Goal: Task Accomplishment & Management: Manage account settings

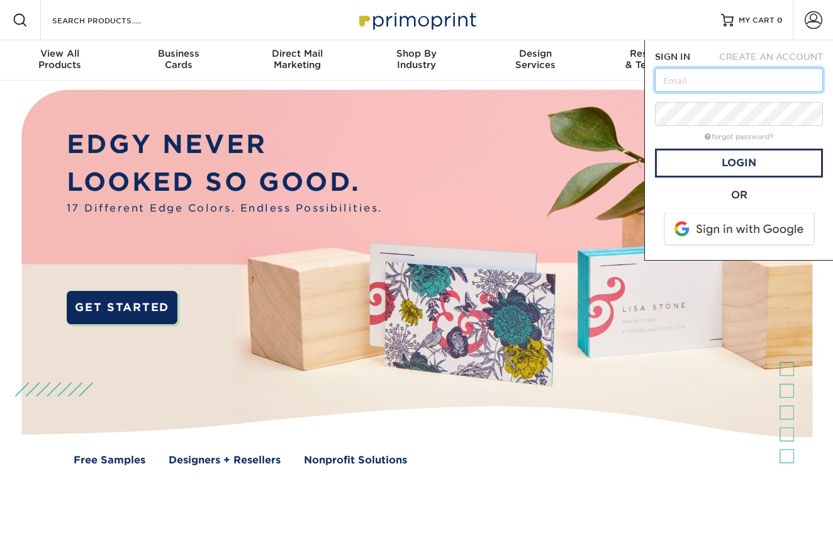
type input "[PERSON_NAME][EMAIL_ADDRESS][DOMAIN_NAME]"
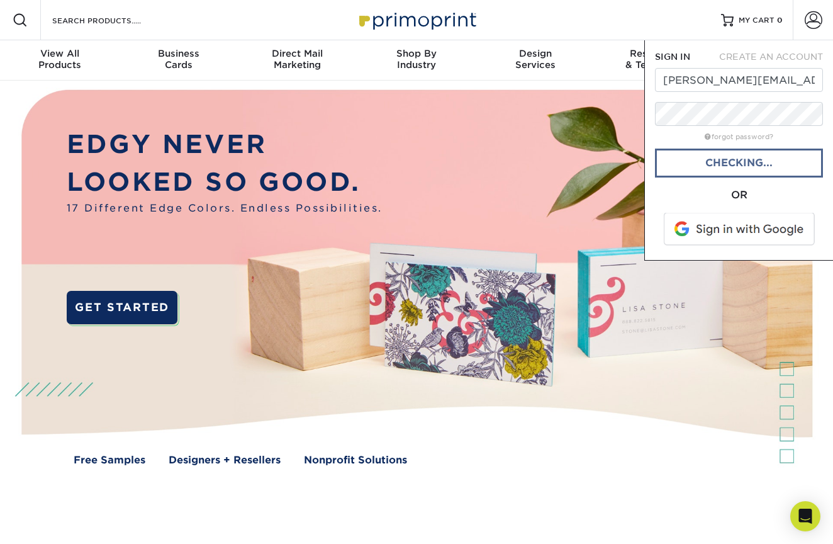
click at [703, 160] on link "Checking..." at bounding box center [739, 162] width 168 height 29
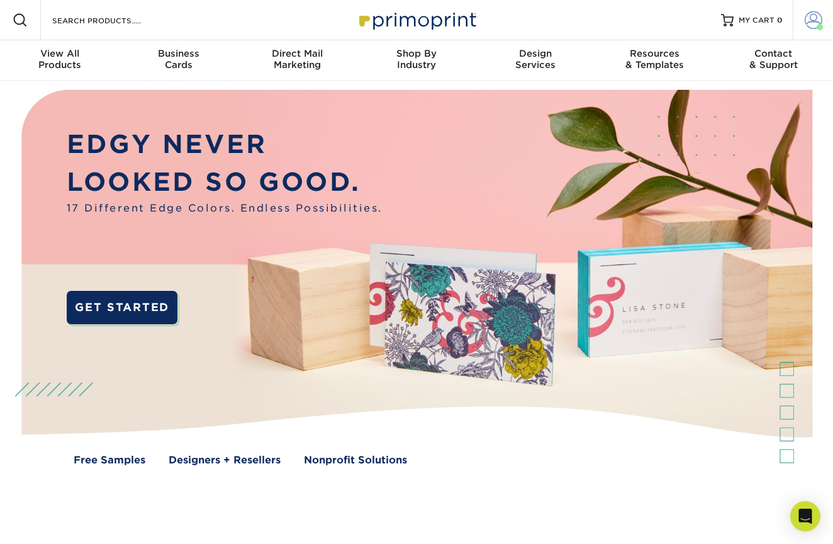
click at [807, 28] on span at bounding box center [814, 20] width 18 height 18
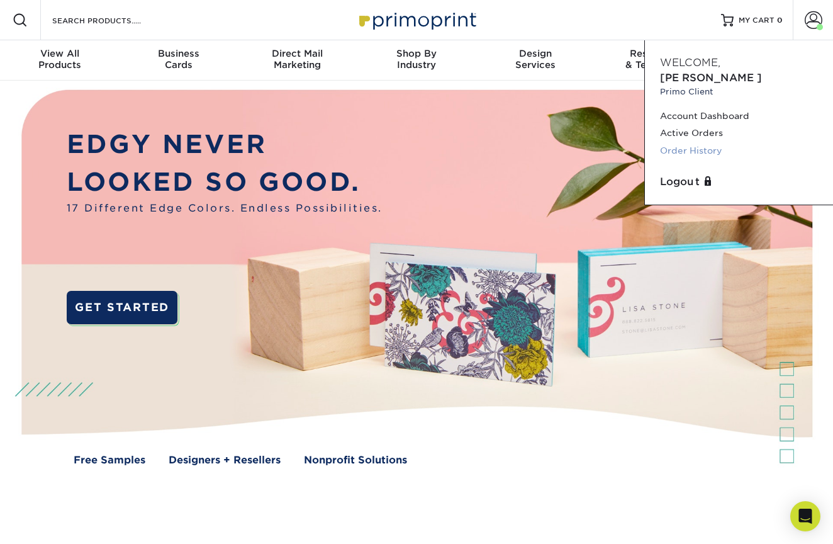
click at [708, 142] on link "Order History" at bounding box center [739, 150] width 158 height 17
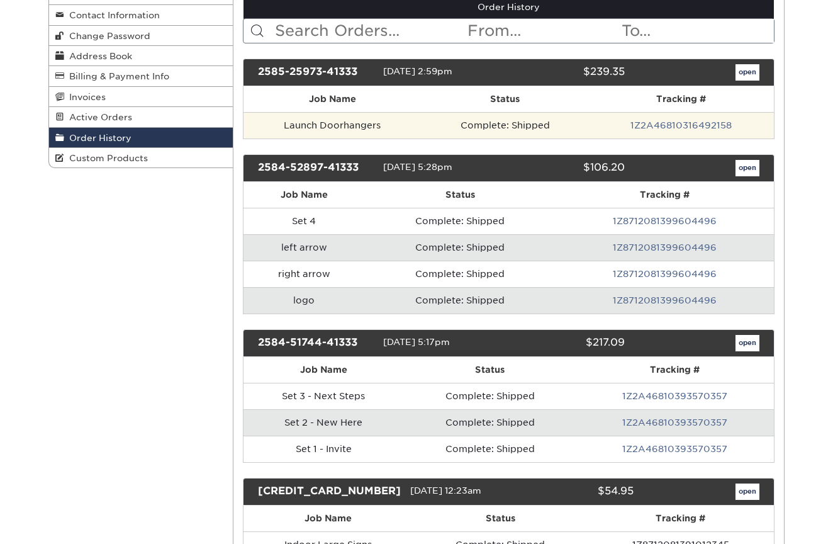
scroll to position [159, 0]
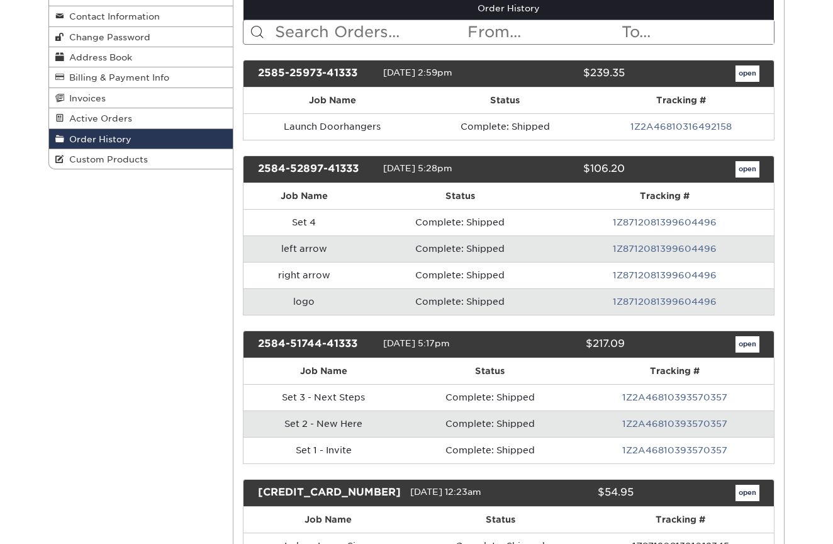
click at [745, 72] on link "open" at bounding box center [747, 73] width 24 height 16
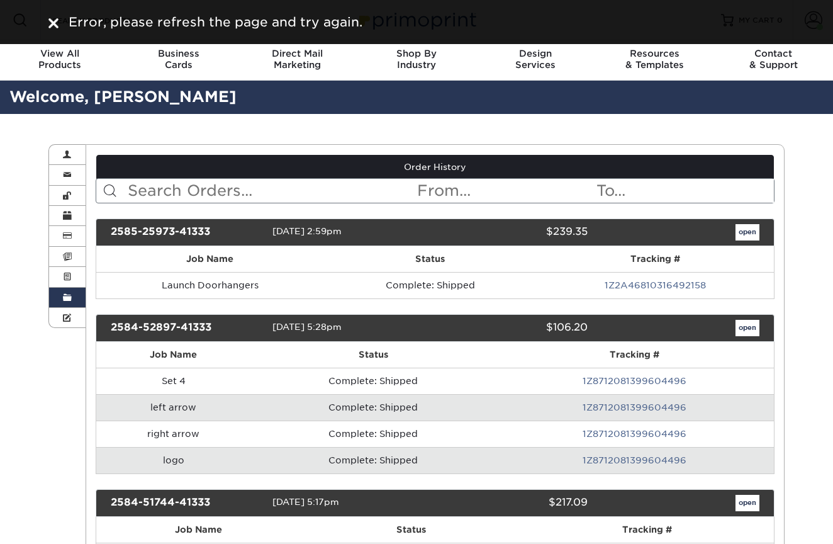
click at [749, 229] on link "open" at bounding box center [747, 232] width 24 height 16
click at [752, 233] on link "open" at bounding box center [747, 232] width 24 height 16
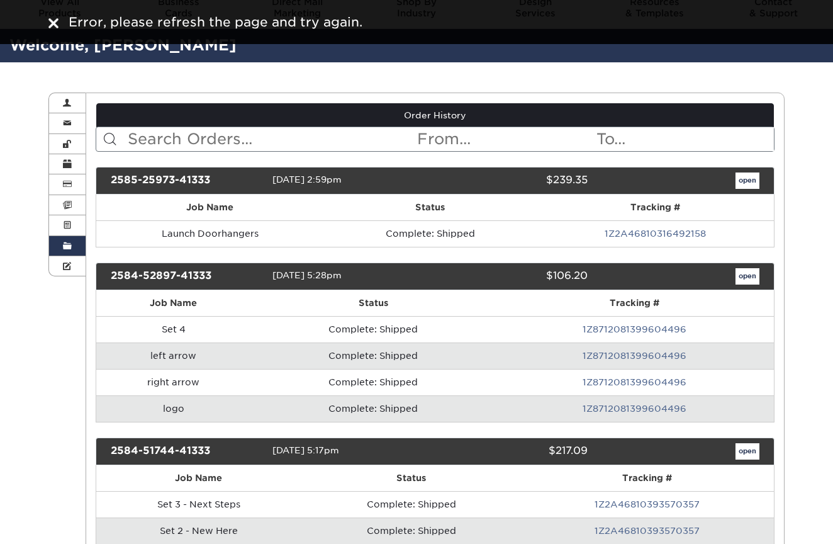
scroll to position [62, 0]
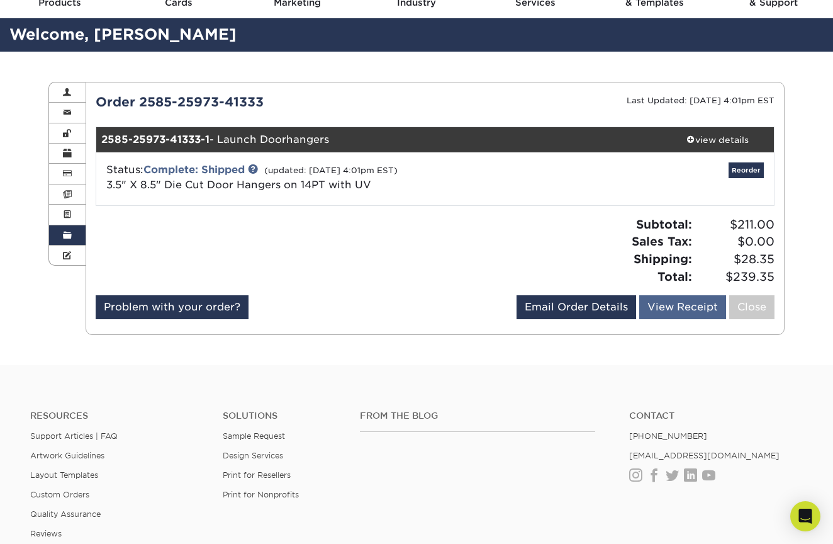
click at [684, 307] on link "View Receipt" at bounding box center [682, 307] width 87 height 24
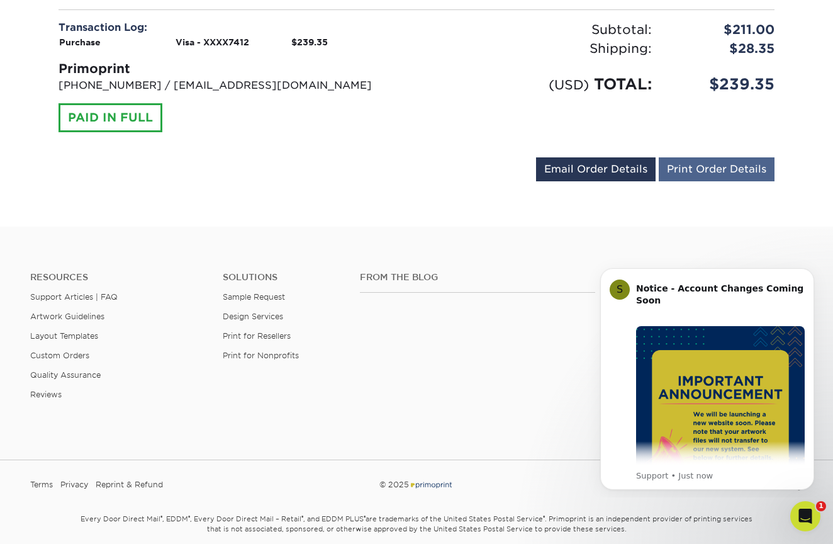
click at [696, 166] on link "Print Order Details" at bounding box center [717, 169] width 116 height 24
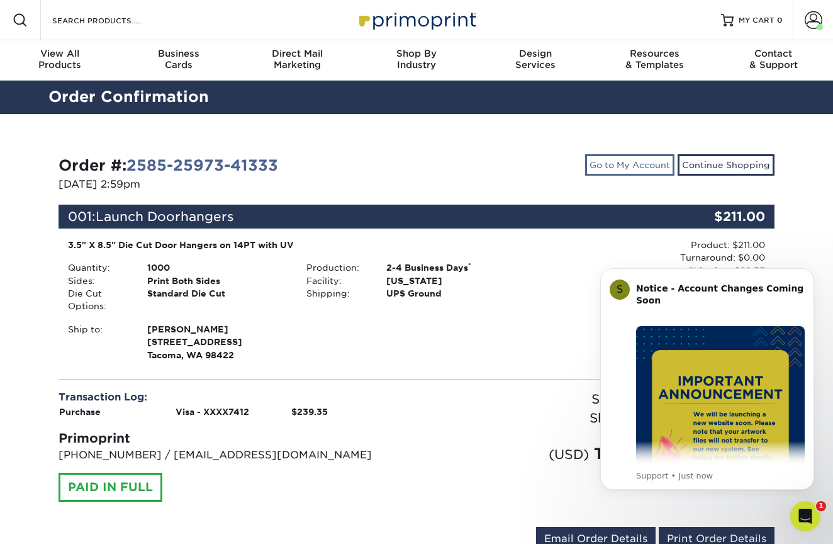
click at [628, 161] on link "Go to My Account" at bounding box center [629, 164] width 89 height 21
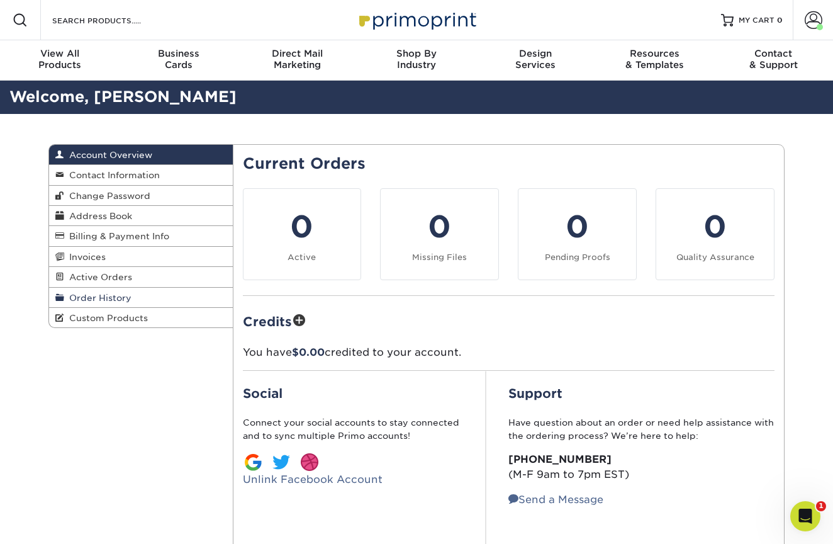
click at [112, 293] on span "Order History" at bounding box center [97, 298] width 67 height 10
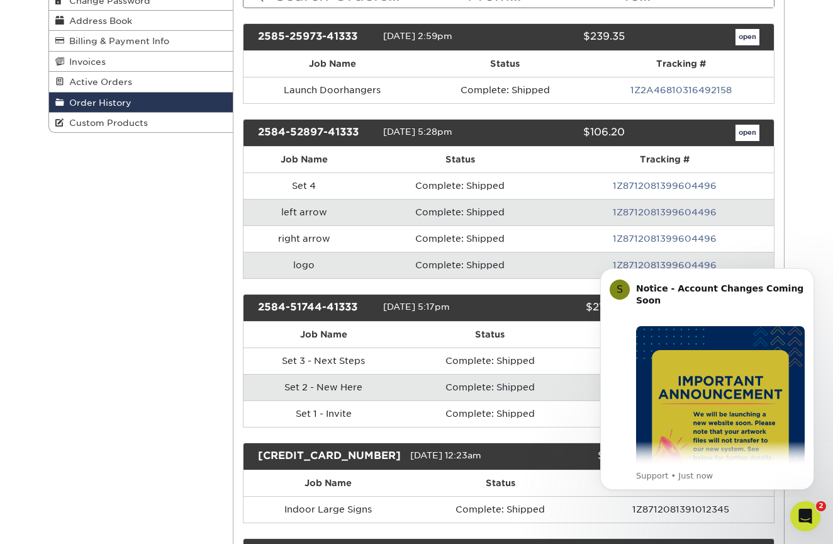
scroll to position [206, 0]
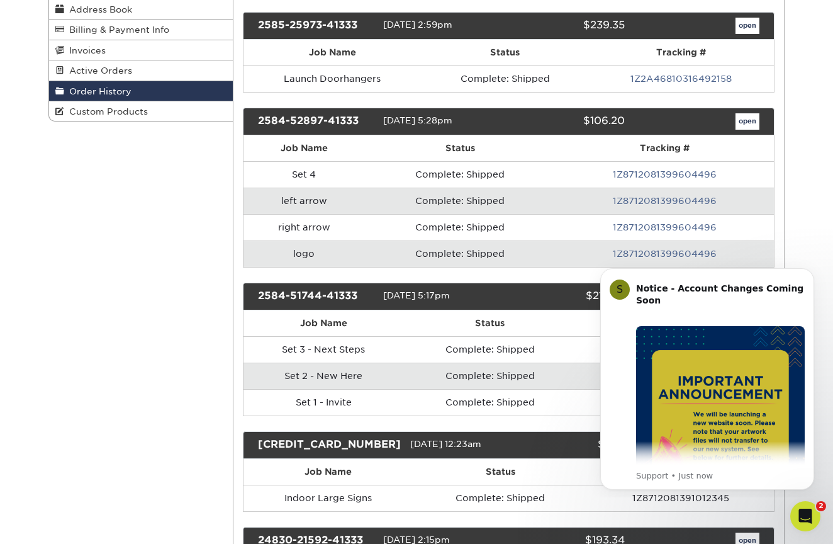
click at [744, 124] on link "open" at bounding box center [747, 121] width 24 height 16
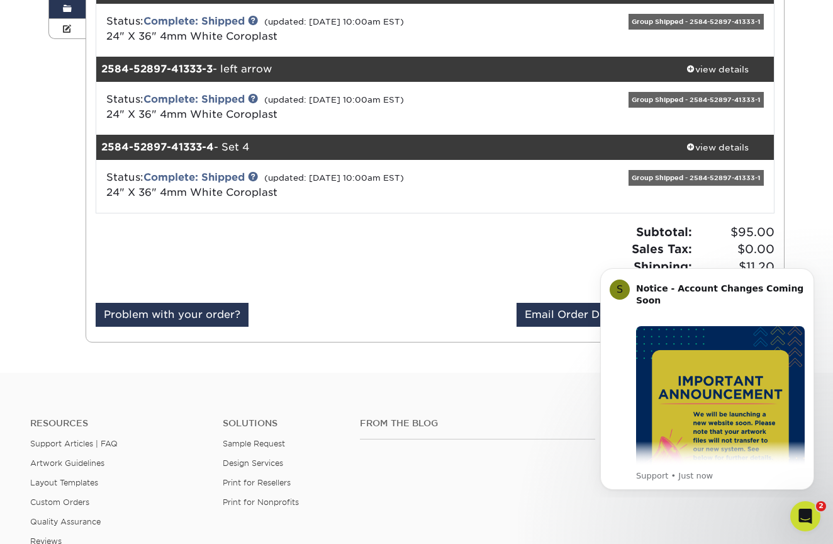
scroll to position [335, 0]
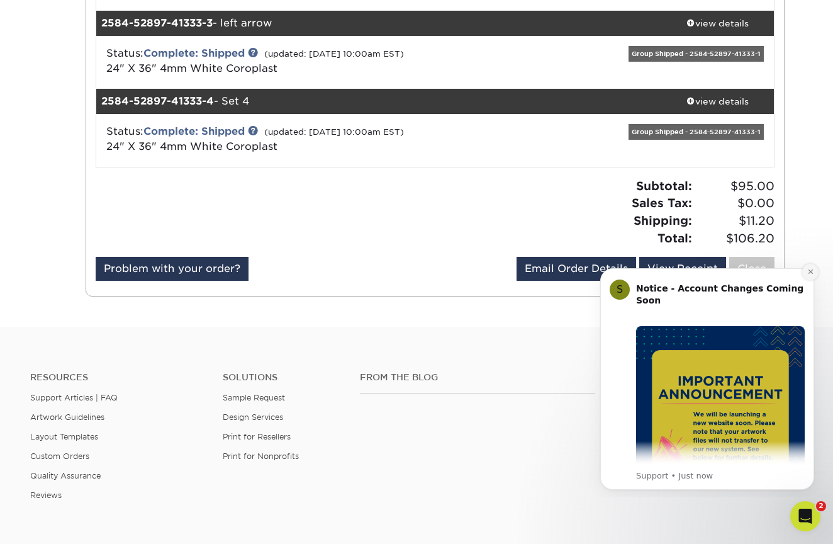
click at [812, 275] on icon "Dismiss notification" at bounding box center [810, 271] width 7 height 7
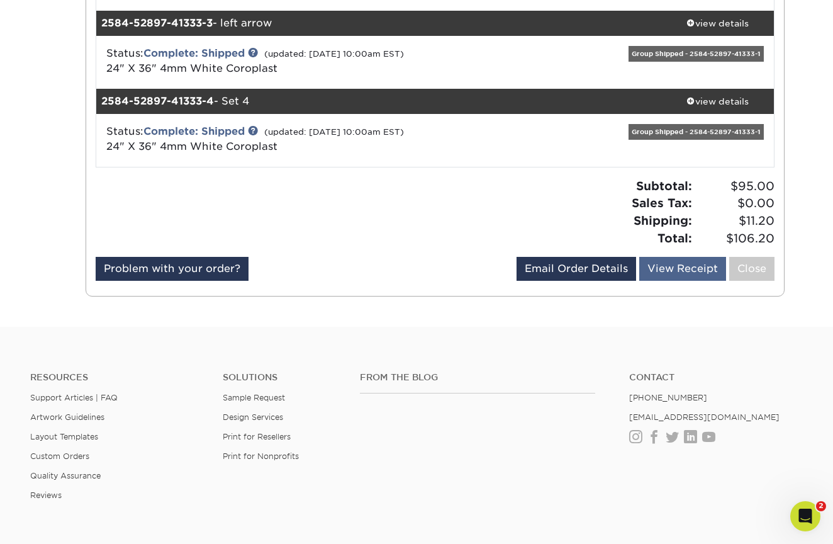
click at [696, 263] on link "View Receipt" at bounding box center [682, 269] width 87 height 24
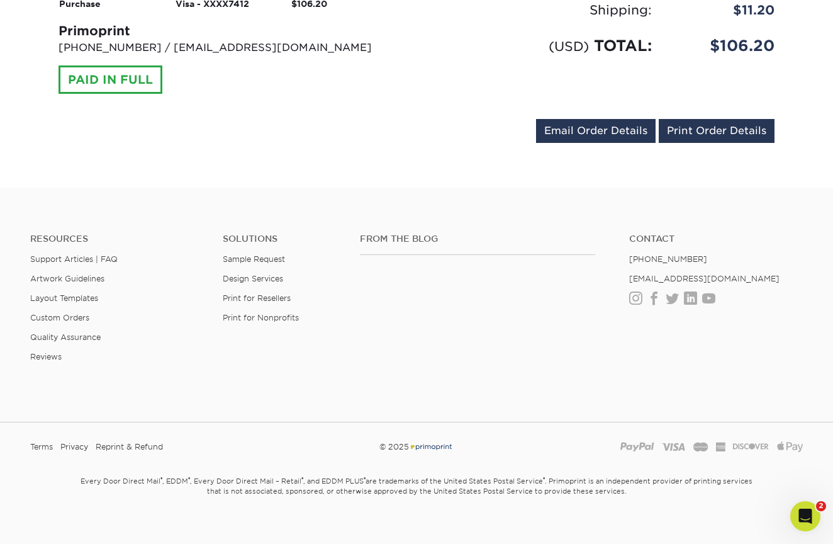
scroll to position [1289, 0]
click at [705, 120] on link "Print Order Details" at bounding box center [717, 132] width 116 height 24
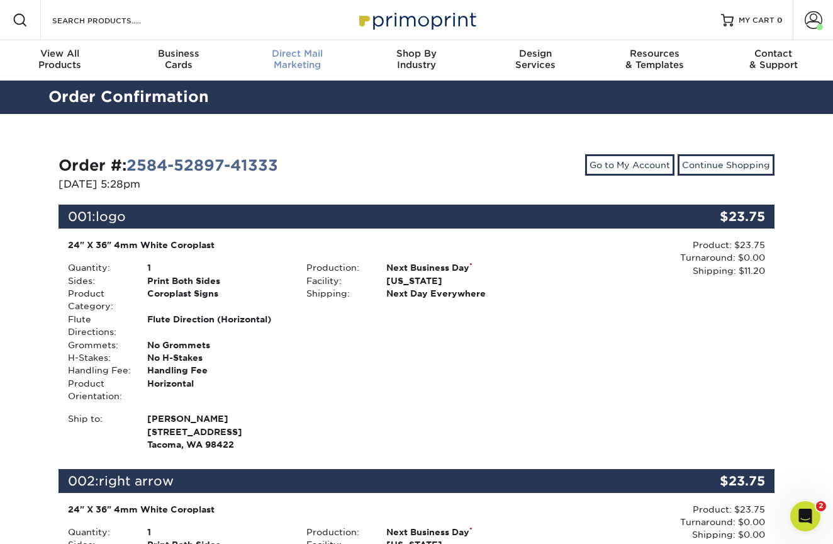
scroll to position [0, 0]
click at [618, 162] on link "Go to My Account" at bounding box center [629, 164] width 89 height 21
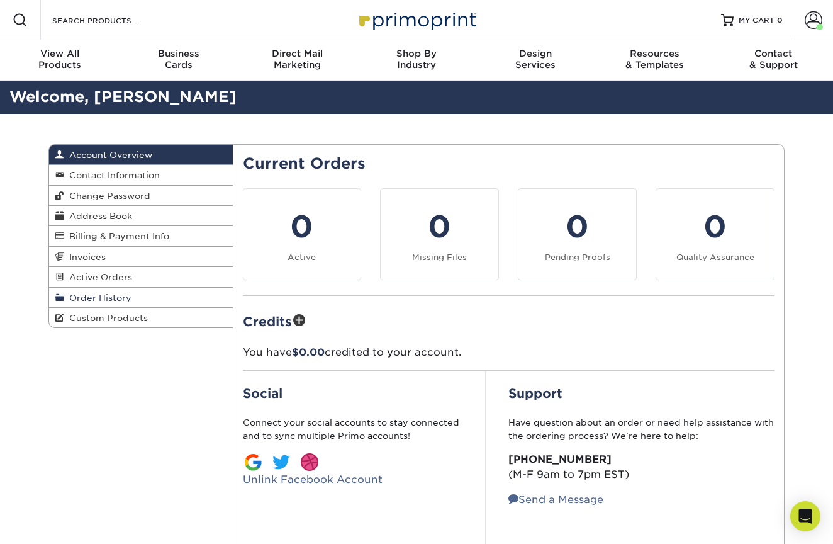
click at [89, 294] on span "Order History" at bounding box center [97, 298] width 67 height 10
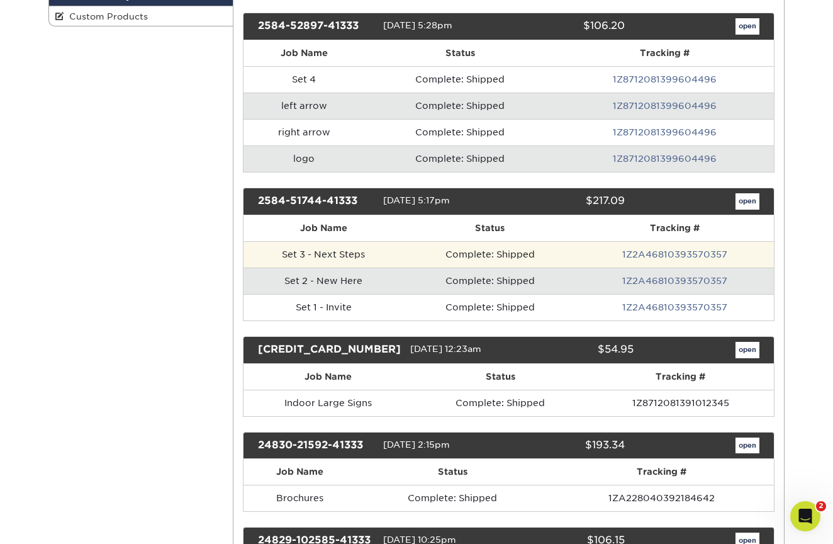
scroll to position [308, 0]
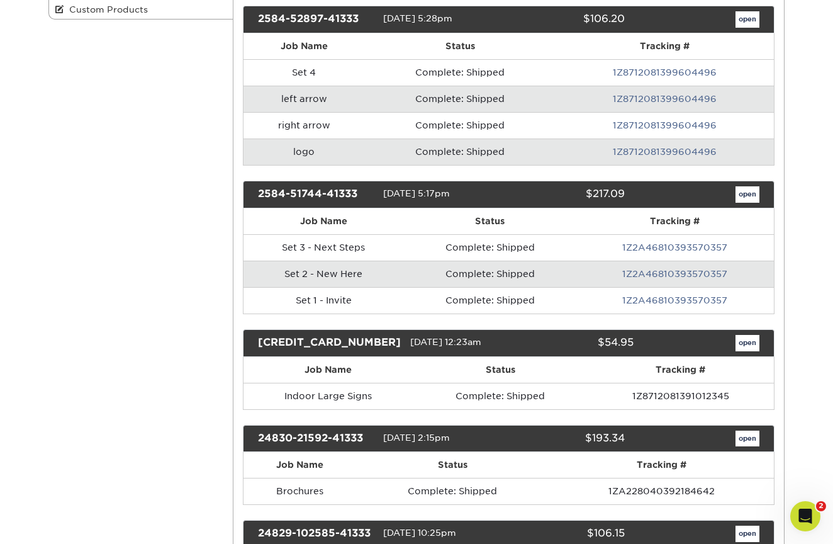
click at [746, 193] on link "open" at bounding box center [747, 194] width 24 height 16
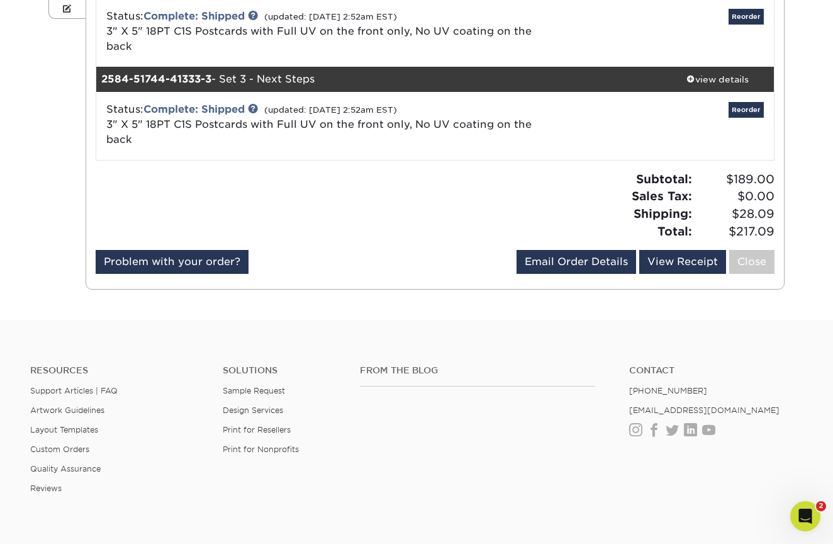
scroll to position [310, 0]
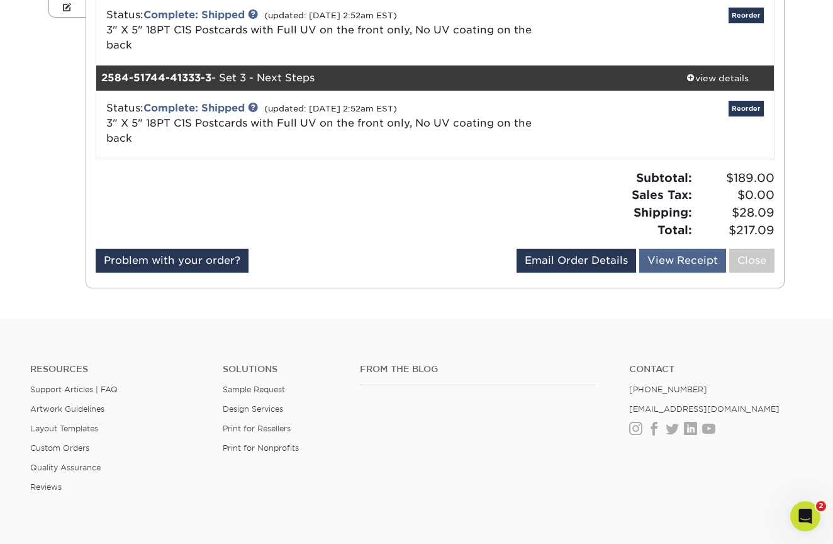
click at [678, 259] on link "View Receipt" at bounding box center [682, 260] width 87 height 24
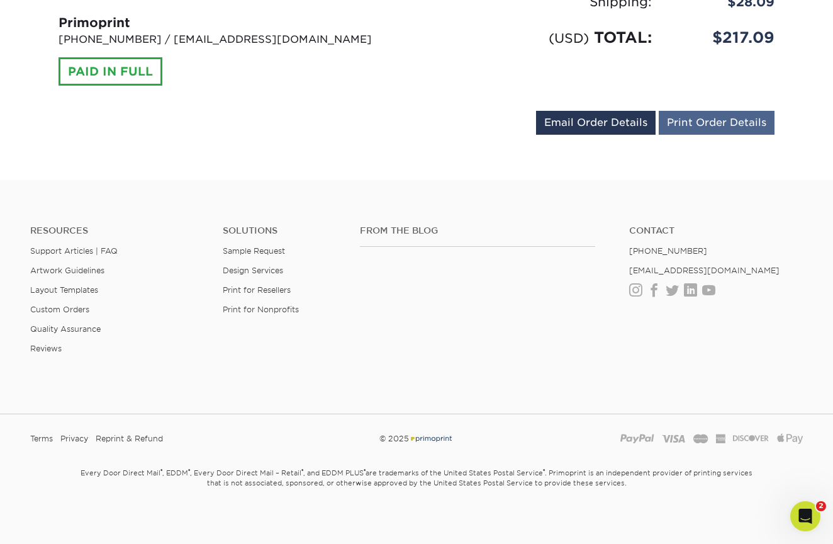
click at [705, 112] on link "Print Order Details" at bounding box center [717, 123] width 116 height 24
